Goal: Information Seeking & Learning: Learn about a topic

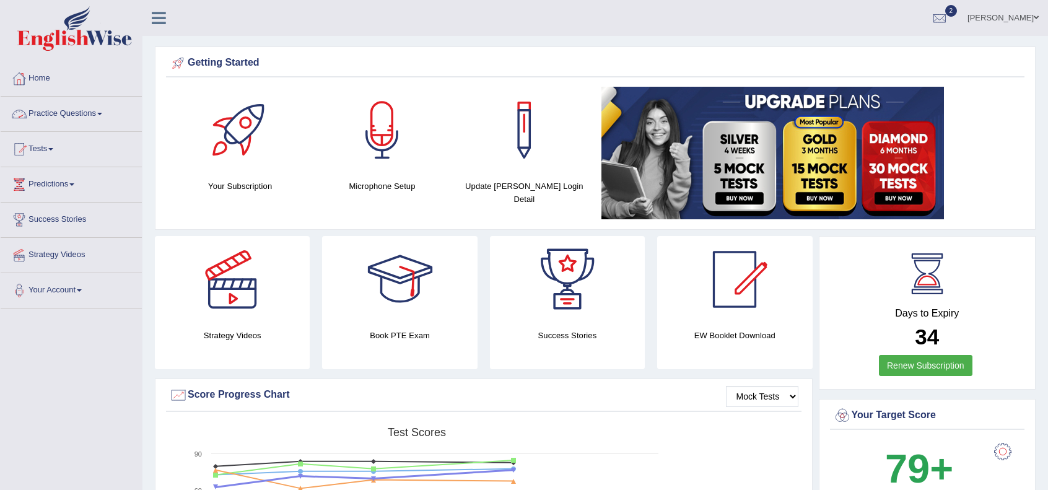
click at [46, 85] on link "Home" at bounding box center [71, 76] width 141 height 31
click at [55, 111] on link "Practice Questions" at bounding box center [71, 112] width 141 height 31
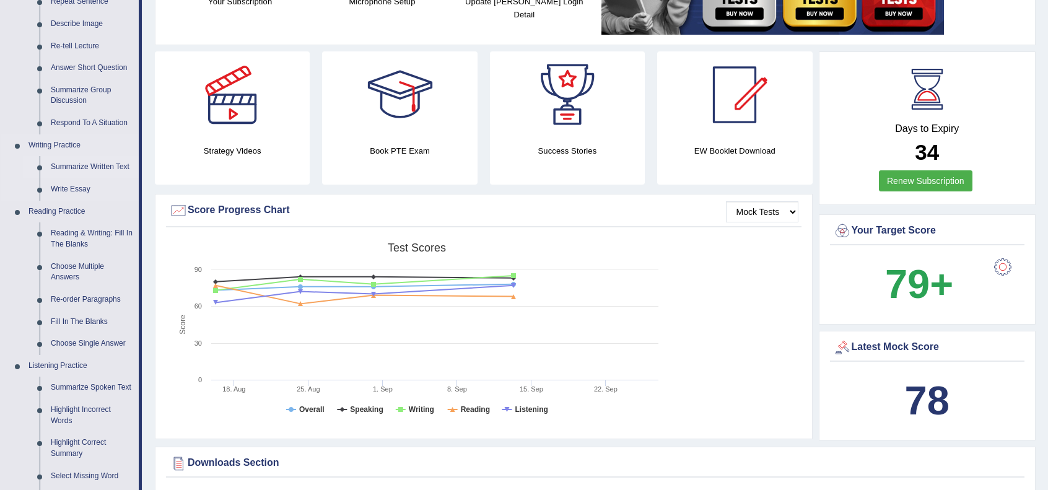
scroll to position [206, 0]
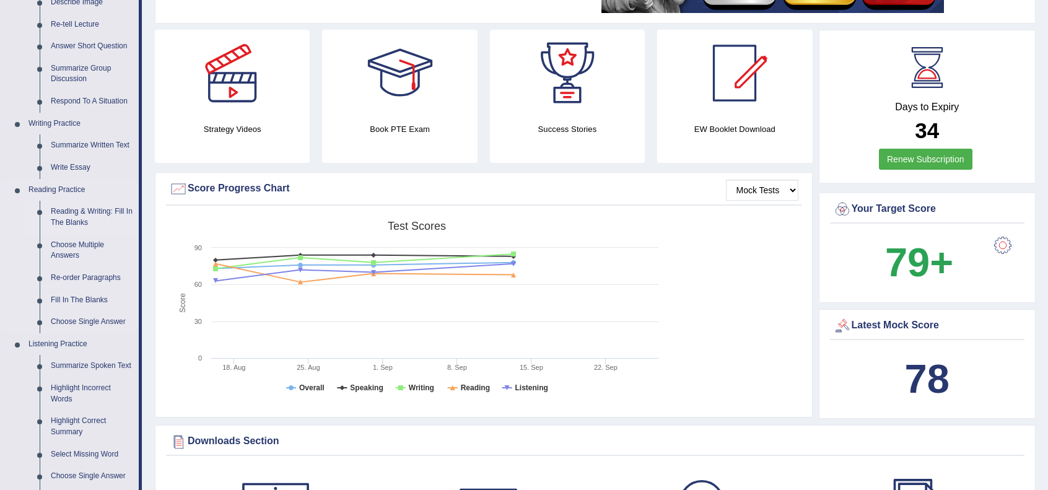
click at [76, 214] on link "Reading & Writing: Fill In The Blanks" at bounding box center [92, 217] width 94 height 33
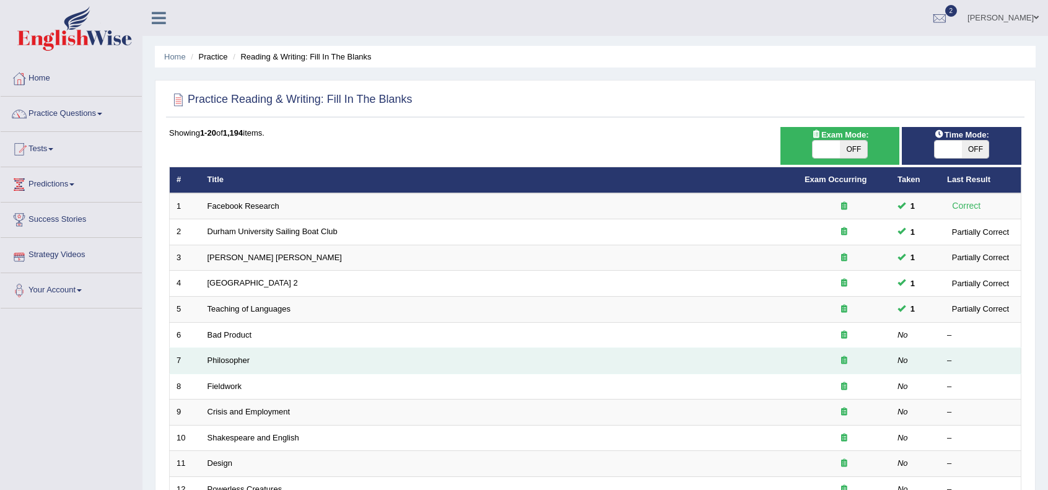
click at [507, 356] on td "Philosopher" at bounding box center [499, 361] width 597 height 26
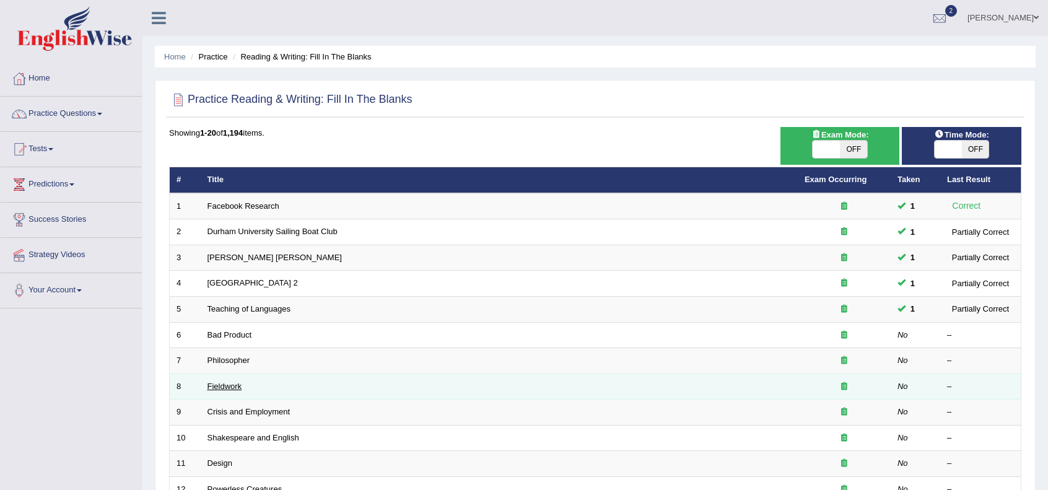
click at [224, 386] on link "Fieldwork" at bounding box center [225, 386] width 35 height 9
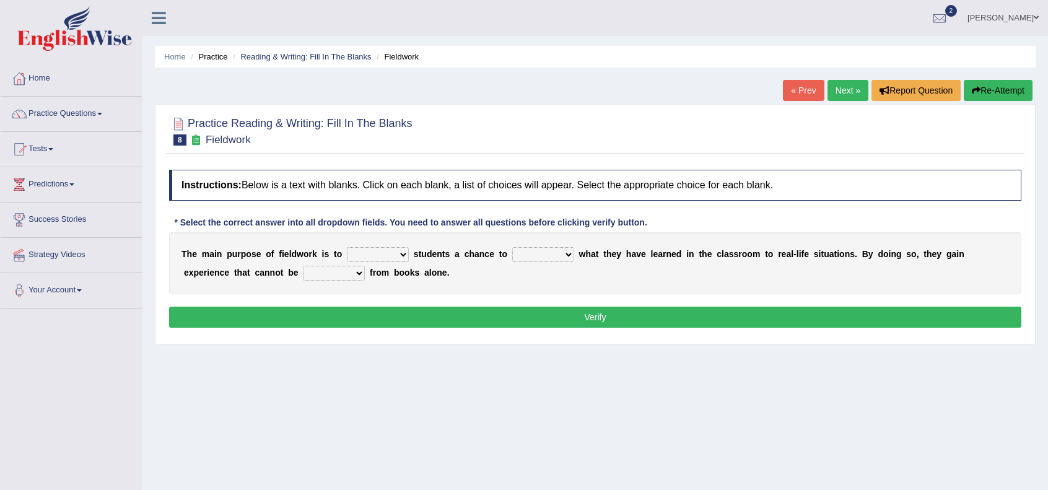
click at [399, 256] on select "resemble stow rave offer" at bounding box center [378, 254] width 62 height 15
select select "offer"
click at [347, 247] on select "resemble stow rave offer" at bounding box center [378, 254] width 62 height 15
click at [559, 255] on select "compare align apply dismount" at bounding box center [543, 254] width 62 height 15
select select "apply"
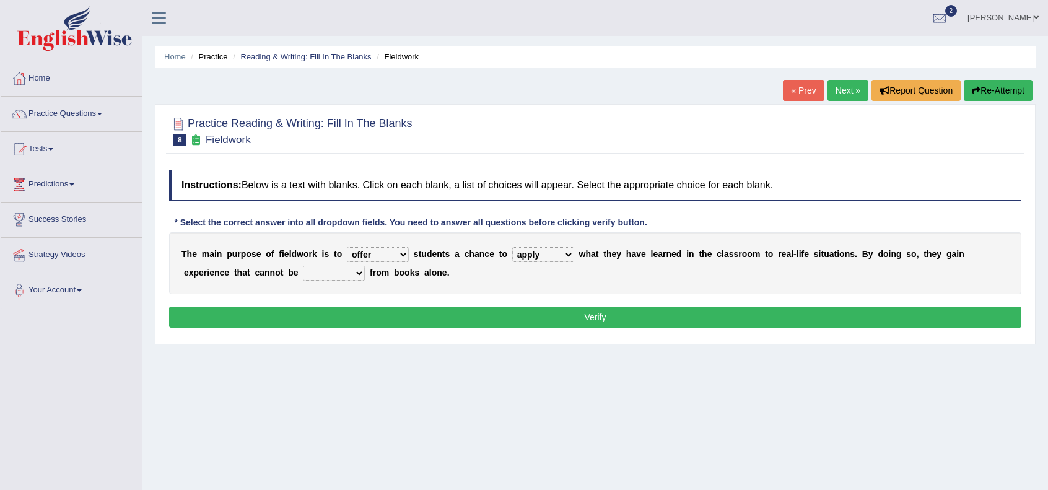
click at [512, 247] on select "compare align apply dismount" at bounding box center [543, 254] width 62 height 15
click at [352, 273] on select "originated prepared obtained touted" at bounding box center [334, 273] width 62 height 15
select select "obtained"
click at [303, 266] on select "originated prepared obtained touted" at bounding box center [334, 273] width 62 height 15
click at [382, 307] on button "Verify" at bounding box center [595, 317] width 853 height 21
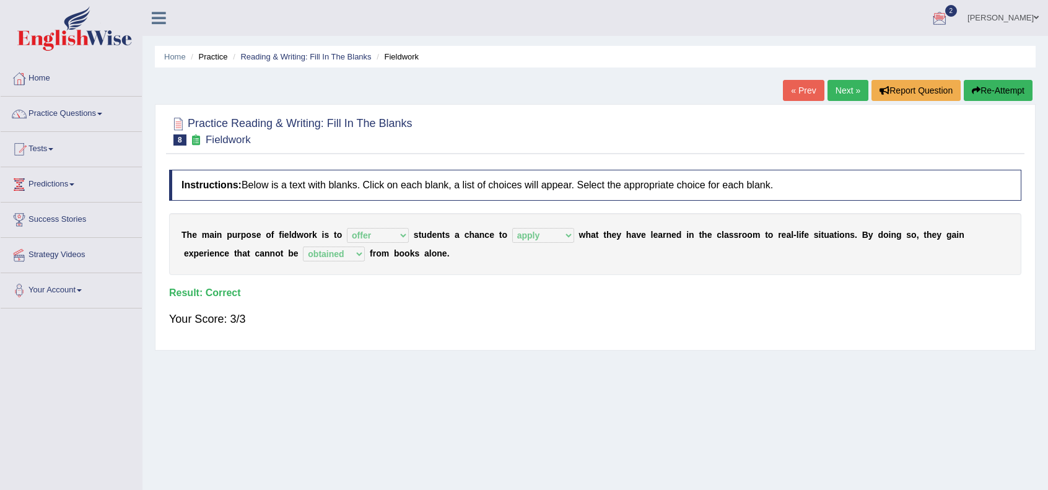
click at [935, 18] on div at bounding box center [940, 18] width 19 height 19
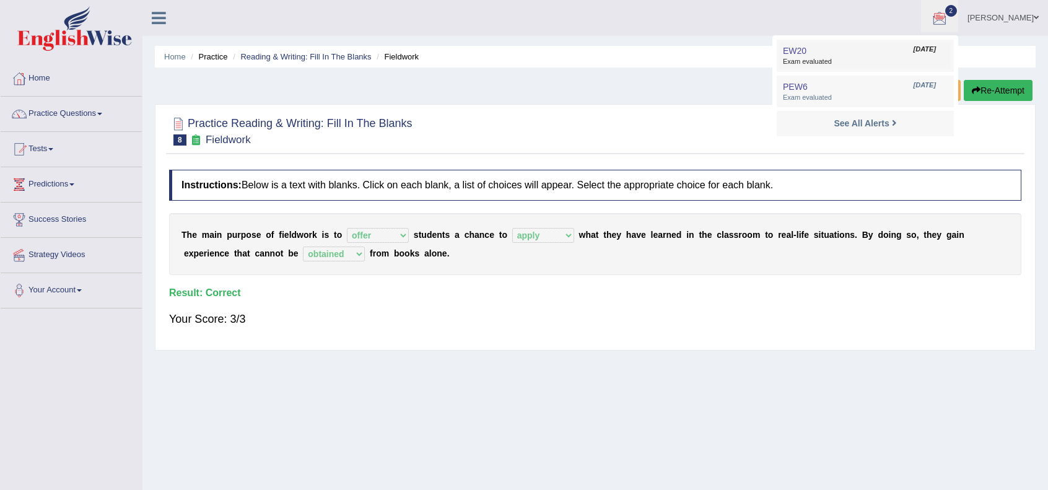
click at [890, 66] on span "Exam evaluated" at bounding box center [865, 62] width 165 height 10
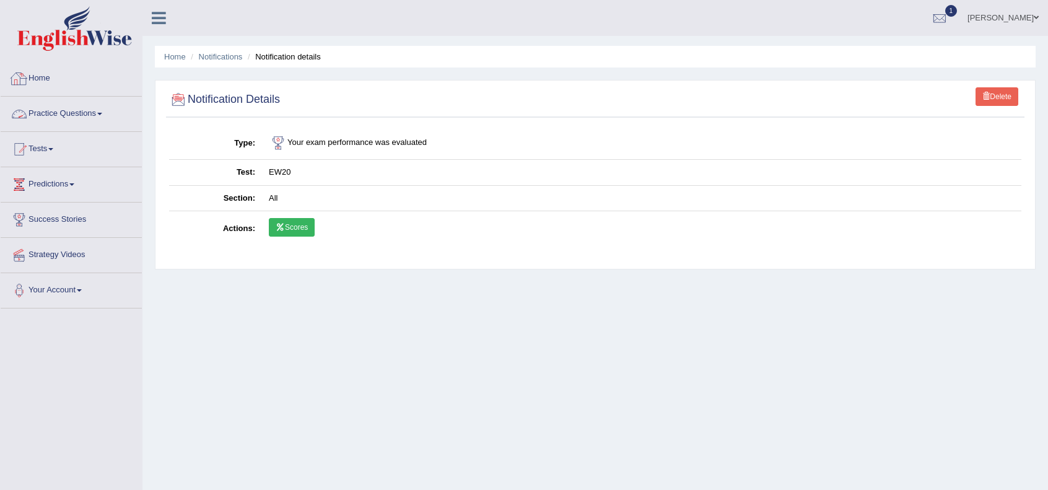
click at [46, 86] on link "Home" at bounding box center [71, 76] width 141 height 31
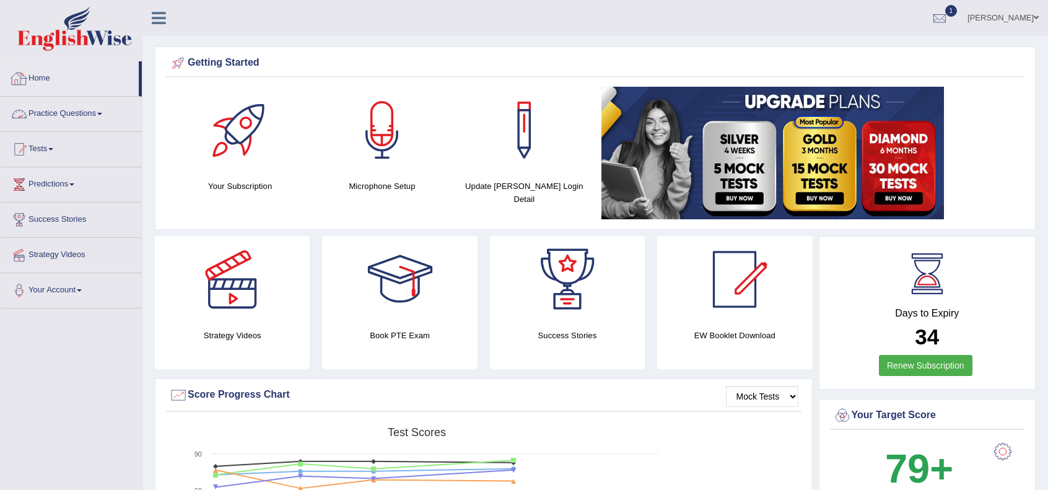
click at [67, 109] on link "Practice Questions" at bounding box center [71, 112] width 141 height 31
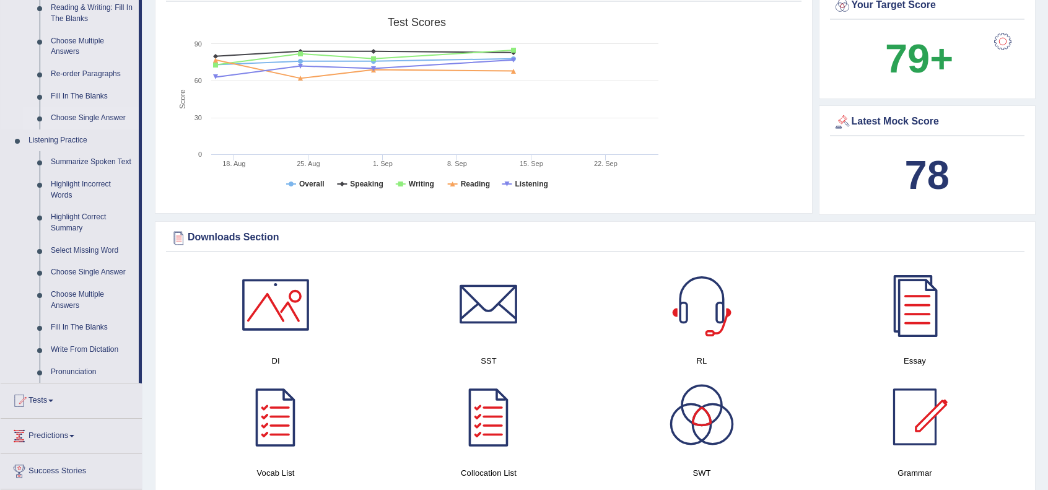
scroll to position [411, 0]
